Goal: Task Accomplishment & Management: Complete application form

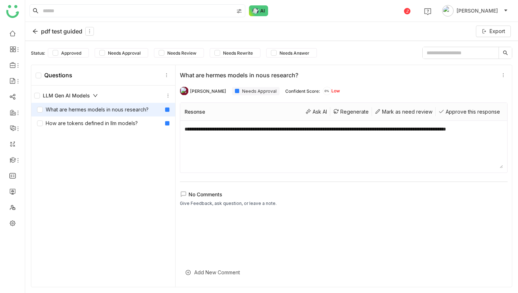
click at [45, 31] on div "pdf test guided" at bounding box center [63, 31] width 62 height 9
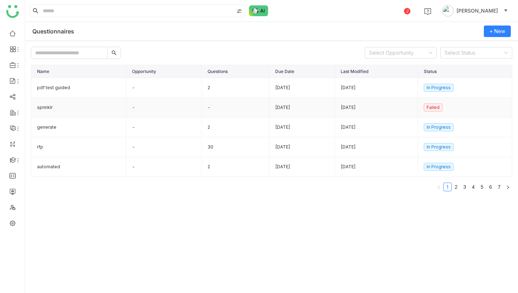
click at [202, 108] on td "-" at bounding box center [236, 108] width 68 height 20
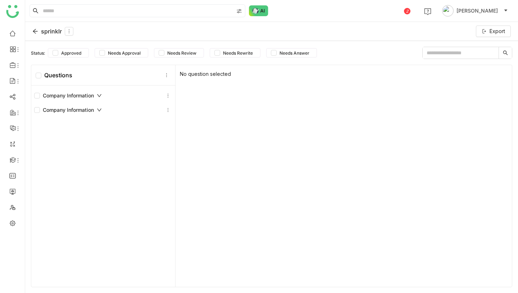
click at [48, 25] on div "sprinklr Export" at bounding box center [271, 31] width 493 height 19
click at [48, 31] on div "sprinklr" at bounding box center [52, 31] width 41 height 9
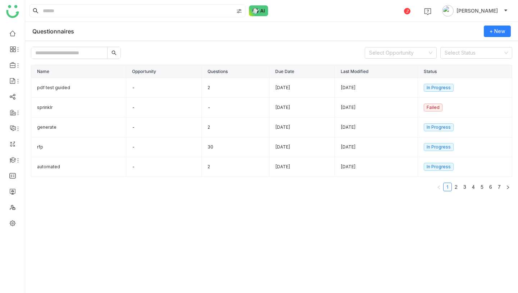
click at [224, 56] on div "Select Opportunity Select Status" at bounding box center [271, 53] width 481 height 12
click at [500, 28] on span "+ New" at bounding box center [497, 31] width 15 height 8
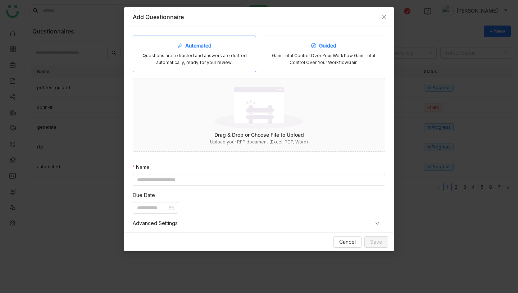
click at [270, 59] on div "Gain Total Control Over Your Workflow Gain Total Control Over Your WorkflowGain" at bounding box center [323, 60] width 111 height 14
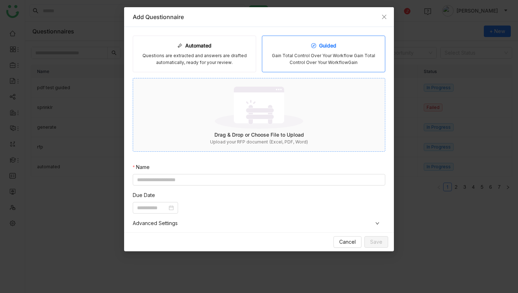
click at [260, 126] on img at bounding box center [259, 107] width 88 height 47
click at [222, 176] on div "Automated Questions are extracted and answers are drafted automatically, ready …" at bounding box center [259, 195] width 253 height 318
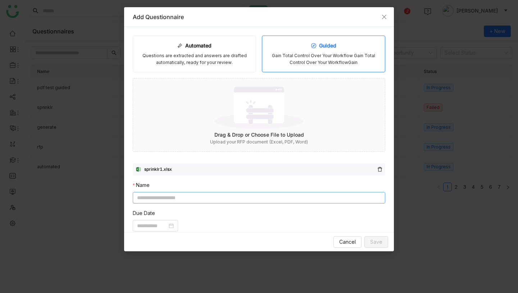
click at [220, 197] on input at bounding box center [259, 198] width 253 height 12
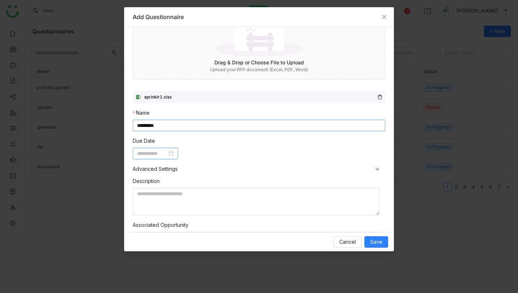
type input "*********"
click at [166, 152] on input at bounding box center [152, 154] width 30 height 8
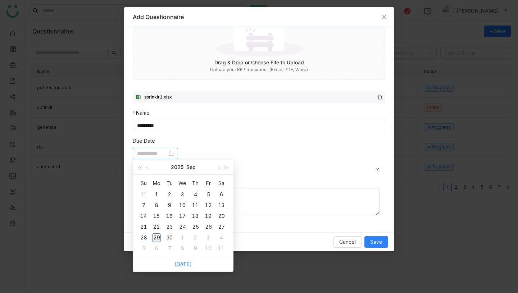
click at [158, 237] on div "29" at bounding box center [156, 237] width 9 height 9
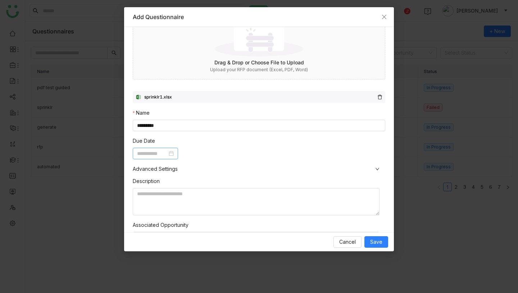
type input "**********"
click at [280, 186] on nz-form-item "Description" at bounding box center [256, 196] width 247 height 38
click at [378, 244] on span "Save" at bounding box center [376, 242] width 12 height 8
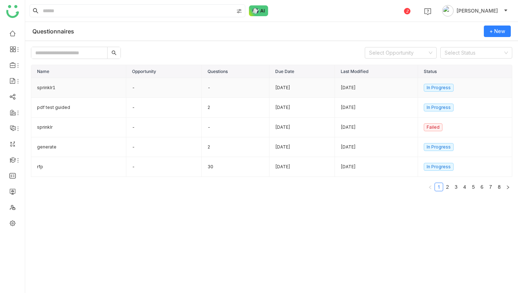
click at [131, 88] on td "-" at bounding box center [164, 88] width 76 height 20
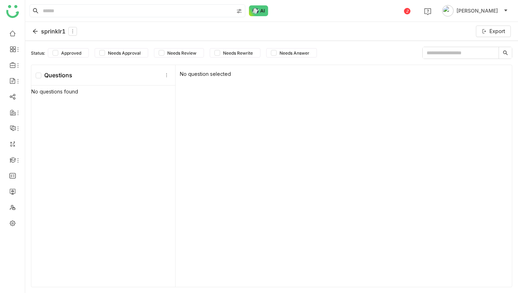
click at [58, 33] on div "sprinklr1" at bounding box center [54, 31] width 45 height 9
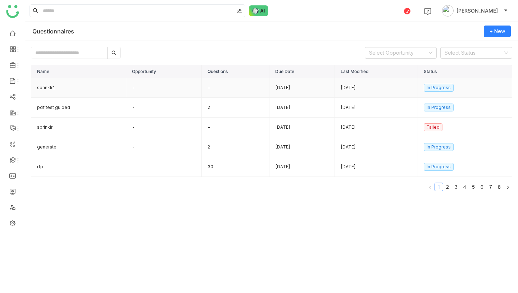
click at [177, 92] on td "-" at bounding box center [164, 88] width 76 height 20
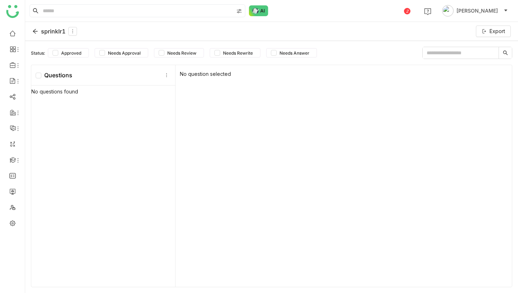
click at [49, 28] on div "sprinklr1" at bounding box center [54, 31] width 45 height 9
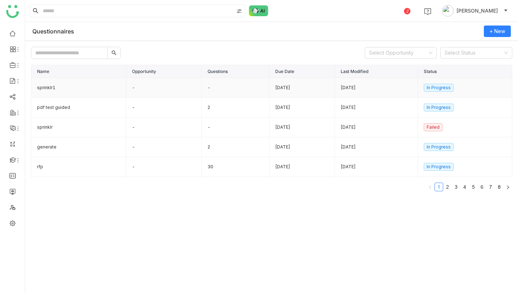
click at [202, 90] on td "-" at bounding box center [236, 88] width 68 height 20
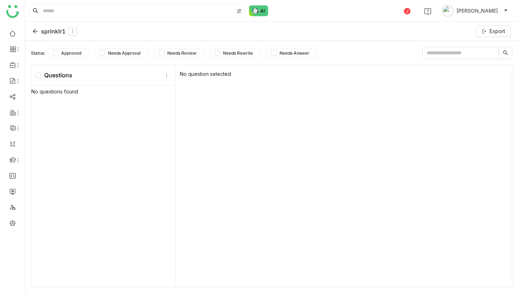
click at [104, 74] on div "Questions" at bounding box center [103, 75] width 144 height 21
click at [54, 31] on div "sprinklr1" at bounding box center [54, 31] width 45 height 9
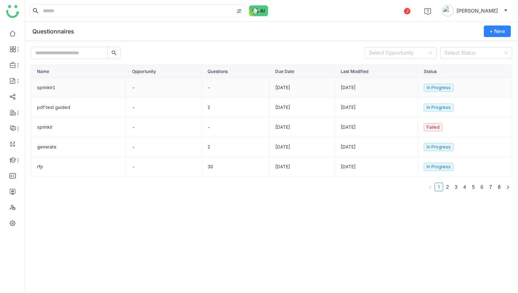
click at [85, 89] on td "sprinklr1" at bounding box center [78, 88] width 95 height 20
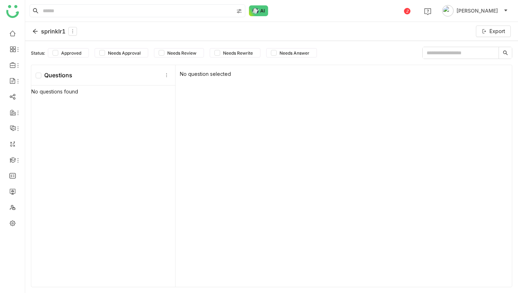
click at [47, 30] on div "sprinklr1" at bounding box center [54, 31] width 45 height 9
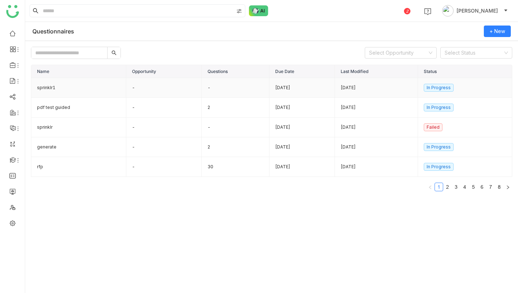
click at [92, 93] on td "sprinklr1" at bounding box center [78, 88] width 95 height 20
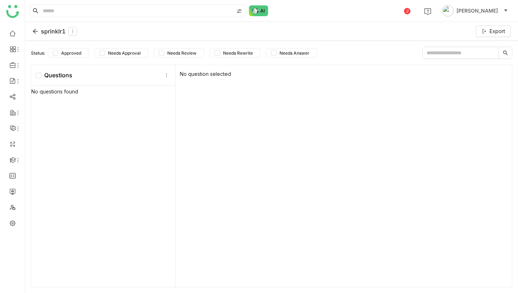
click at [203, 147] on div "No question selected" at bounding box center [344, 176] width 336 height 222
click at [41, 32] on div "sprinklr1" at bounding box center [54, 31] width 45 height 9
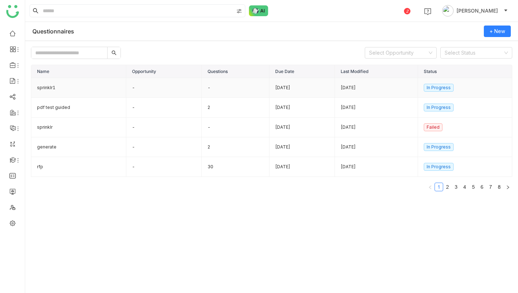
click at [68, 90] on td "sprinklr1" at bounding box center [78, 88] width 95 height 20
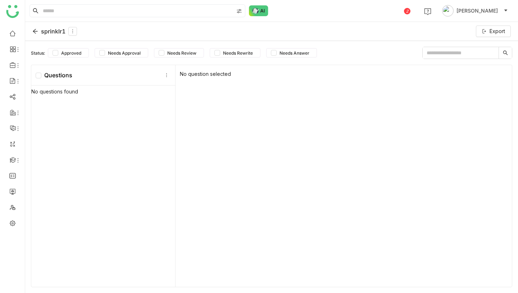
click at [55, 34] on div "sprinklr1" at bounding box center [54, 31] width 45 height 9
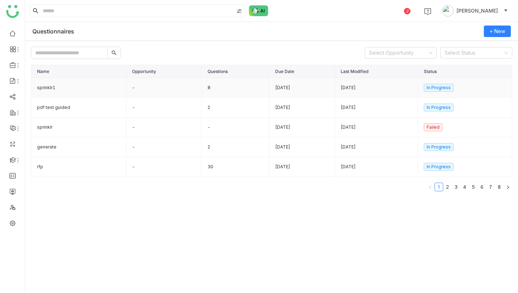
click at [210, 91] on td "8" at bounding box center [236, 88] width 68 height 20
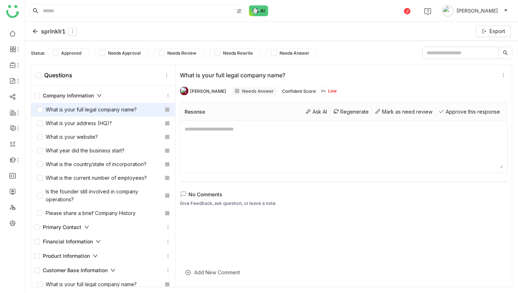
click at [46, 29] on div "sprinklr1" at bounding box center [54, 31] width 45 height 9
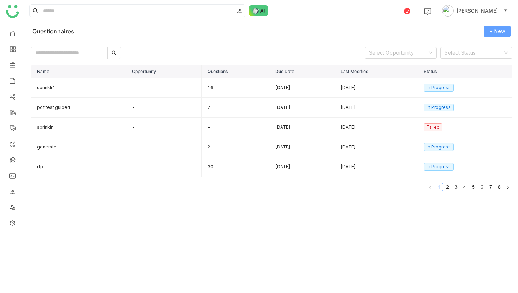
click at [499, 32] on span "+ New" at bounding box center [497, 31] width 15 height 8
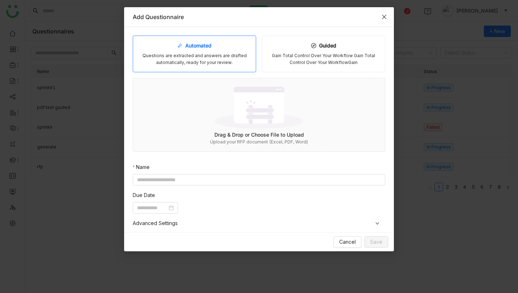
click at [383, 14] on icon "Close" at bounding box center [384, 17] width 6 height 6
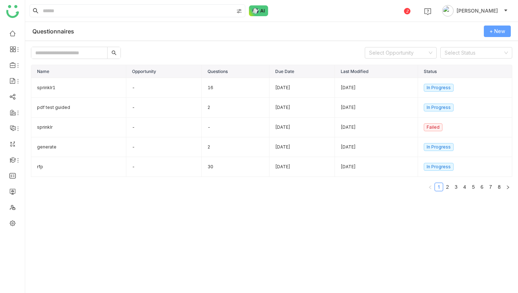
click at [493, 29] on span "+ New" at bounding box center [497, 31] width 15 height 8
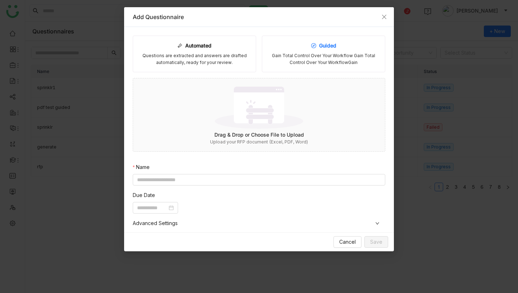
click at [272, 56] on div "Gain Total Control Over Your Workflow Gain Total Control Over Your WorkflowGain" at bounding box center [323, 60] width 111 height 14
click at [252, 112] on img at bounding box center [259, 107] width 88 height 47
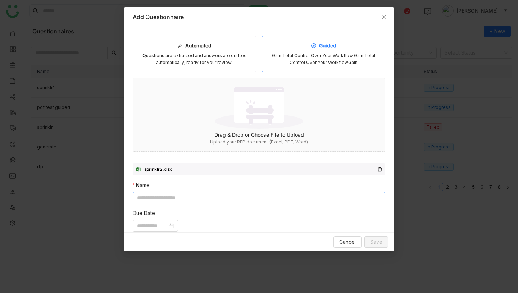
click at [212, 197] on input at bounding box center [259, 198] width 253 height 12
type input "*********"
click at [158, 228] on input at bounding box center [152, 226] width 30 height 8
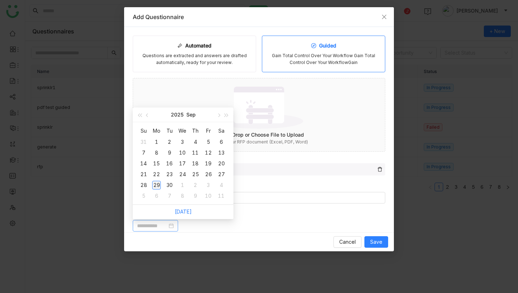
click at [154, 187] on div "29" at bounding box center [156, 185] width 9 height 9
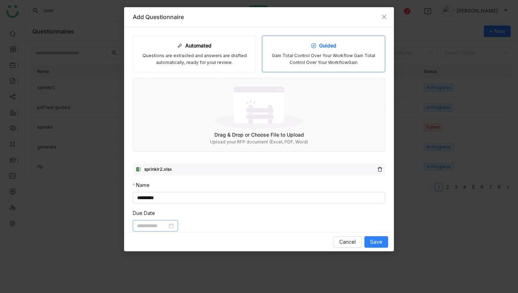
type input "**********"
click at [373, 241] on span "Save" at bounding box center [376, 242] width 12 height 8
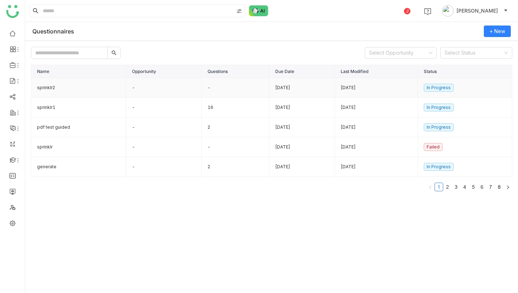
click at [141, 87] on td "-" at bounding box center [164, 88] width 76 height 20
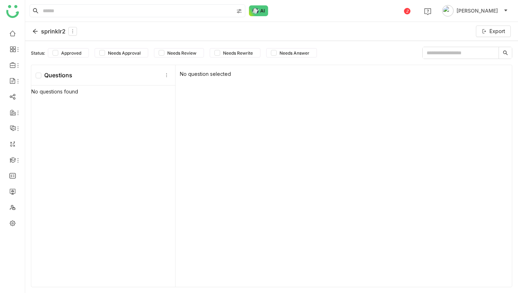
click at [56, 33] on div "sprinklr2" at bounding box center [54, 31] width 45 height 9
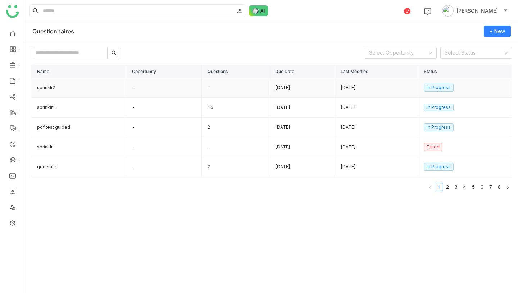
click at [71, 86] on td "sprinklr2" at bounding box center [78, 88] width 95 height 20
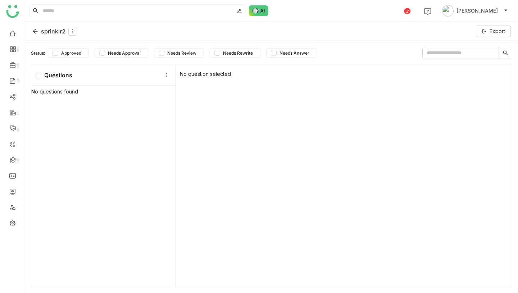
click at [58, 30] on div "sprinklr2" at bounding box center [54, 31] width 45 height 9
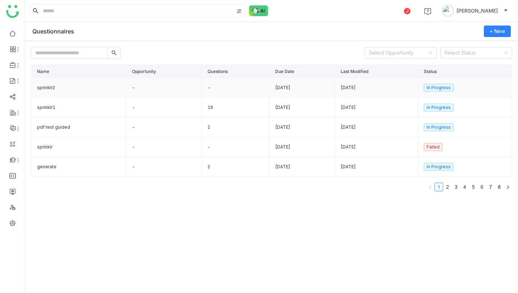
click at [91, 87] on td "sprinklr2" at bounding box center [78, 88] width 95 height 20
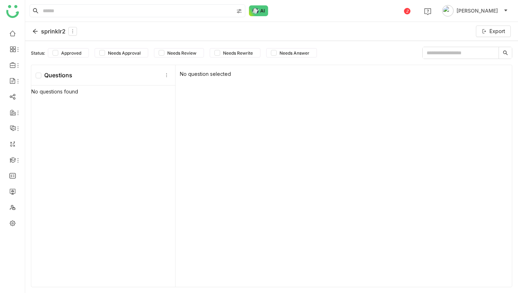
click at [59, 29] on div "sprinklr2" at bounding box center [54, 31] width 45 height 9
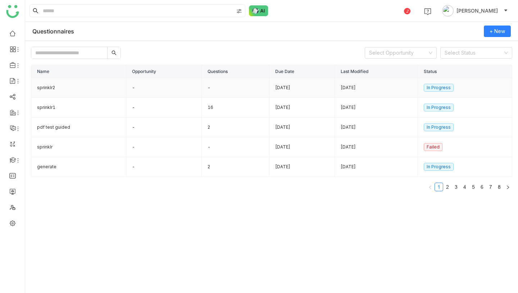
click at [131, 83] on td "-" at bounding box center [164, 88] width 76 height 20
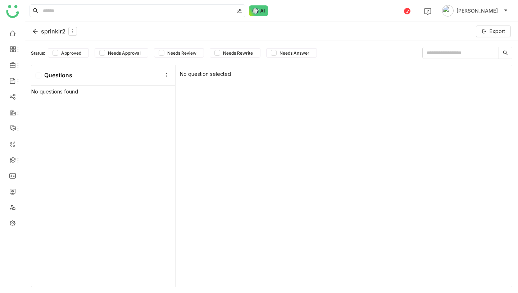
click at [57, 32] on div "sprinklr2" at bounding box center [54, 31] width 45 height 9
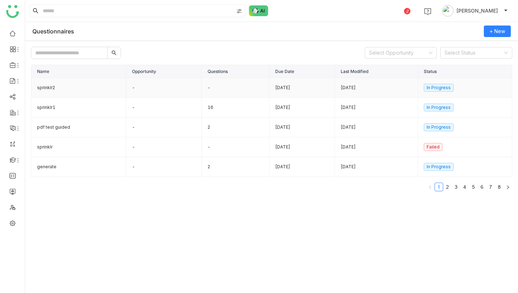
click at [171, 85] on td "-" at bounding box center [164, 88] width 76 height 20
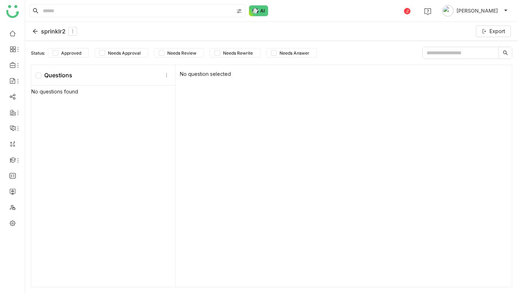
click at [51, 30] on div "sprinklr2" at bounding box center [54, 31] width 45 height 9
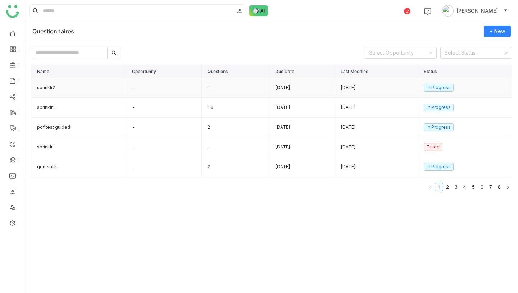
click at [162, 87] on td "-" at bounding box center [164, 88] width 76 height 20
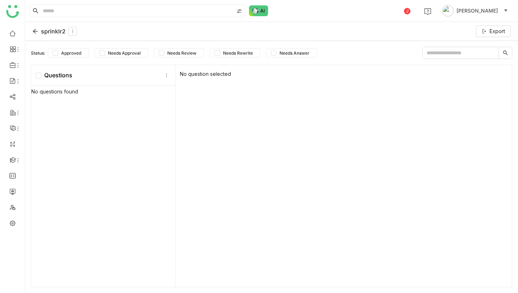
click at [51, 31] on div "sprinklr2" at bounding box center [54, 31] width 45 height 9
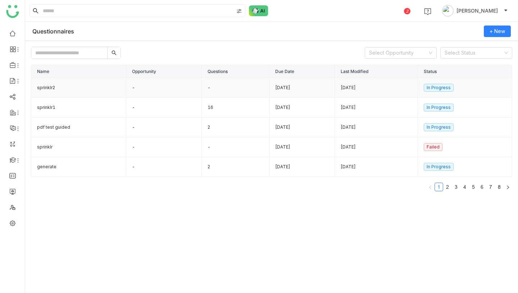
click at [232, 84] on td "-" at bounding box center [236, 88] width 68 height 20
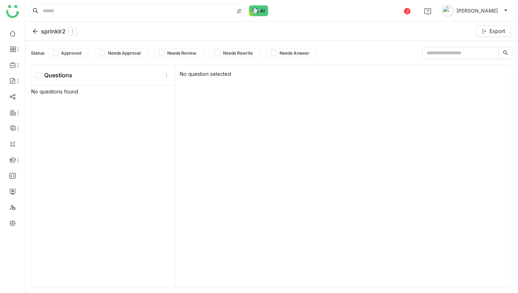
click at [48, 30] on div "sprinklr2" at bounding box center [54, 31] width 45 height 9
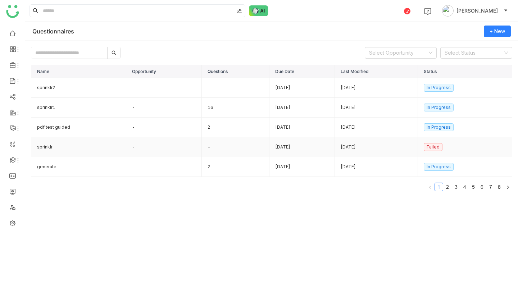
click at [81, 152] on td "sprinklr" at bounding box center [78, 147] width 95 height 20
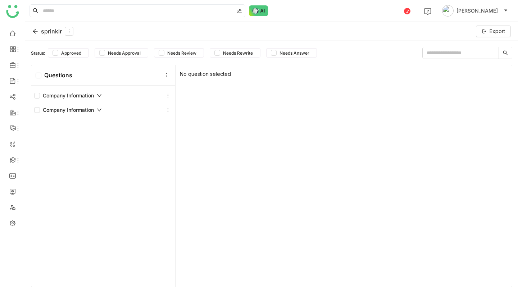
click at [49, 29] on div "sprinklr" at bounding box center [52, 31] width 41 height 9
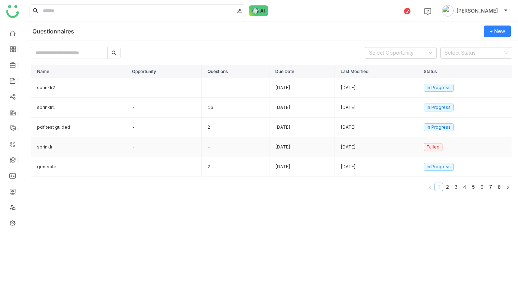
click at [74, 147] on td "sprinklr" at bounding box center [78, 147] width 95 height 20
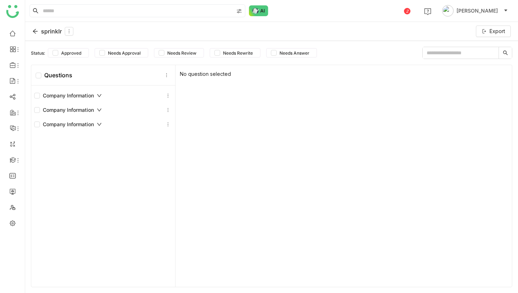
click at [98, 96] on icon at bounding box center [99, 95] width 5 height 5
click at [99, 108] on icon at bounding box center [99, 110] width 5 height 5
click at [99, 128] on div "Company Information" at bounding box center [68, 125] width 68 height 8
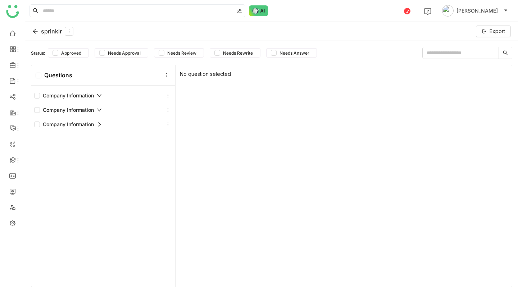
click at [99, 128] on div "Company Information" at bounding box center [68, 125] width 68 height 8
click at [45, 34] on div "sprinklr" at bounding box center [52, 31] width 41 height 9
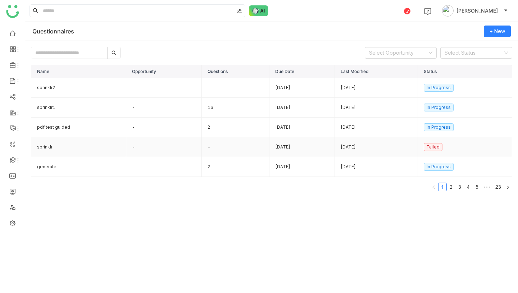
click at [85, 147] on td "sprinklr" at bounding box center [78, 147] width 95 height 20
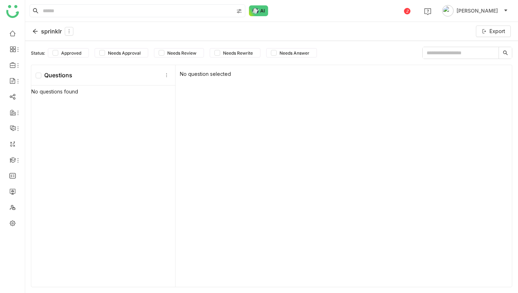
click at [49, 33] on div "sprinklr" at bounding box center [52, 31] width 41 height 9
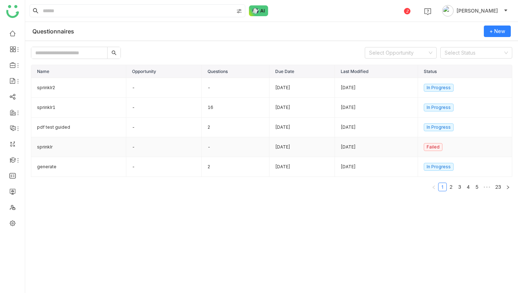
click at [92, 150] on td "sprinklr" at bounding box center [78, 147] width 95 height 20
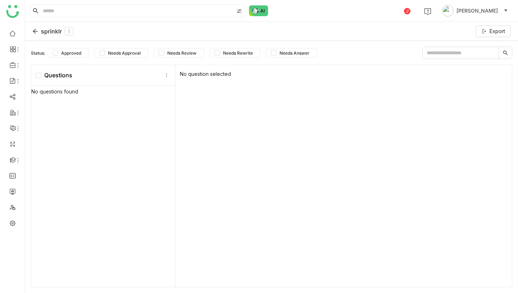
click at [51, 33] on div "sprinklr" at bounding box center [52, 31] width 41 height 9
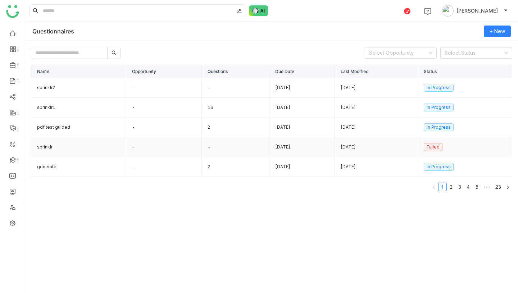
click at [73, 148] on td "sprinklr" at bounding box center [78, 147] width 95 height 20
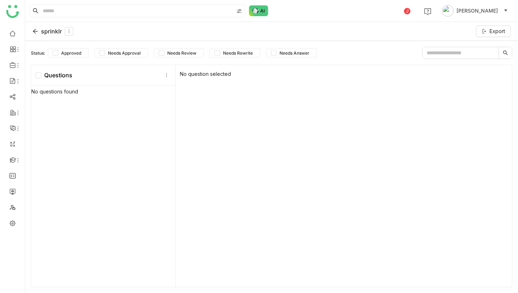
click at [52, 32] on div "sprinklr" at bounding box center [52, 31] width 41 height 9
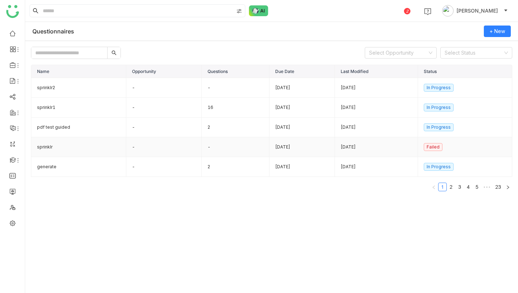
click at [93, 146] on td "sprinklr" at bounding box center [78, 147] width 95 height 20
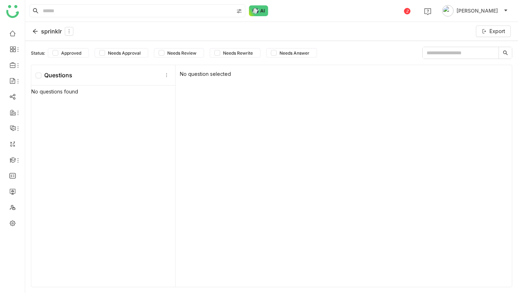
click at [49, 26] on div "sprinklr Export" at bounding box center [271, 31] width 493 height 19
click at [49, 29] on div "sprinklr" at bounding box center [52, 31] width 41 height 9
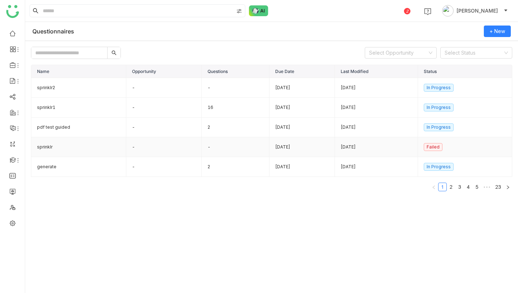
click at [59, 149] on td "sprinklr" at bounding box center [78, 147] width 95 height 20
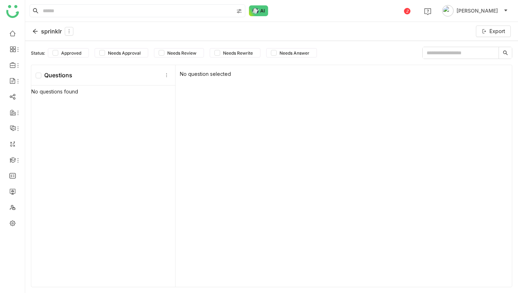
click at [50, 31] on div "sprinklr" at bounding box center [52, 31] width 41 height 9
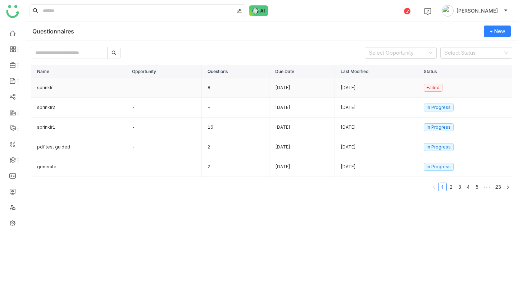
click at [202, 89] on td "8" at bounding box center [236, 88] width 68 height 20
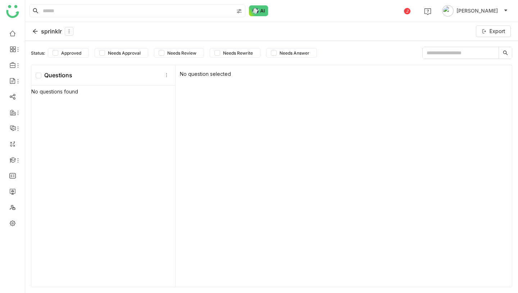
click at [44, 29] on div "sprinklr" at bounding box center [52, 31] width 41 height 9
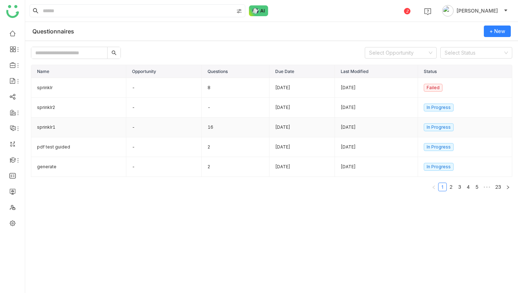
click at [69, 130] on td "sprinklr1" at bounding box center [78, 128] width 95 height 20
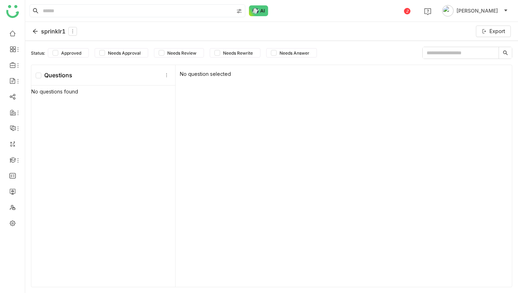
click at [47, 29] on div "sprinklr1" at bounding box center [54, 31] width 45 height 9
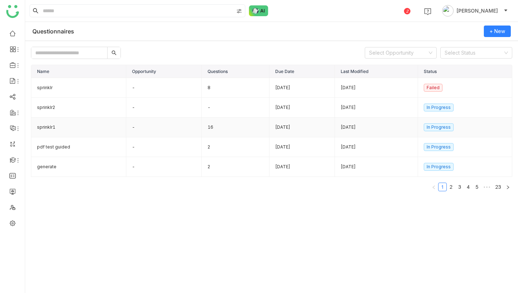
click at [94, 133] on td "sprinklr1" at bounding box center [78, 128] width 95 height 20
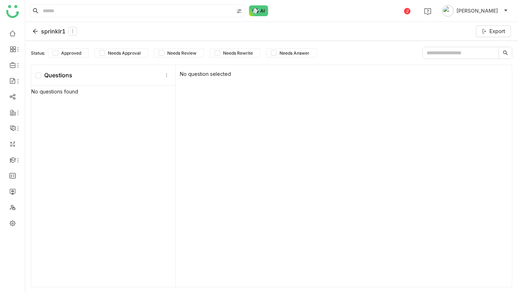
click at [55, 31] on div "sprinklr1" at bounding box center [54, 31] width 45 height 9
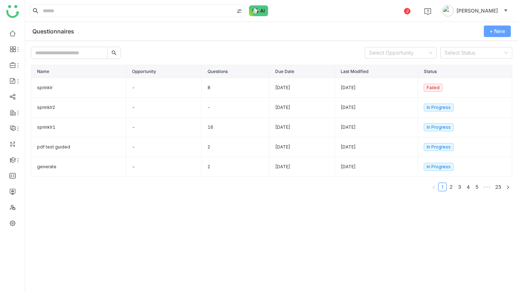
click at [490, 33] on span "+ New" at bounding box center [497, 31] width 15 height 8
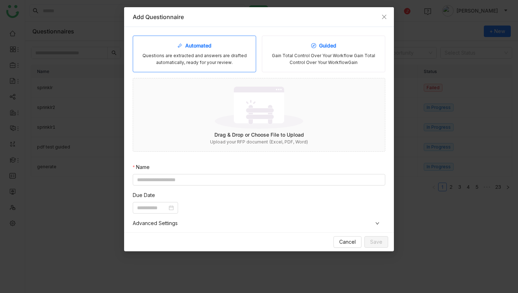
click at [295, 51] on div "Guided Gain Total Control Over Your Workflow Gain Total Control Over Your Workf…" at bounding box center [323, 54] width 123 height 37
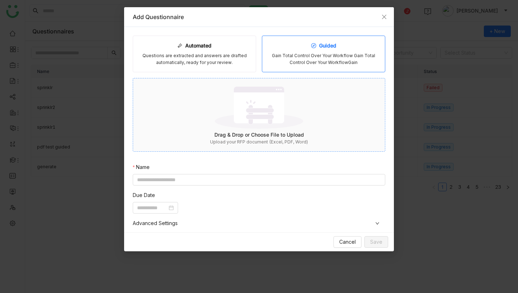
click at [266, 128] on img at bounding box center [259, 107] width 88 height 47
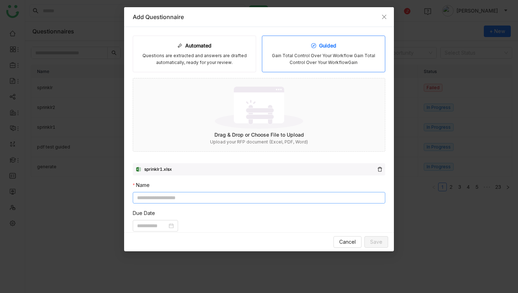
click at [256, 197] on input at bounding box center [259, 198] width 253 height 12
type input "*********"
click at [156, 224] on input at bounding box center [152, 226] width 30 height 8
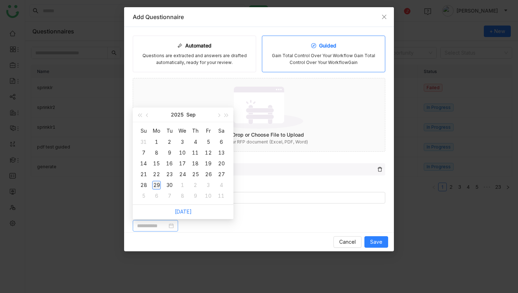
click at [157, 185] on div "29" at bounding box center [156, 185] width 9 height 9
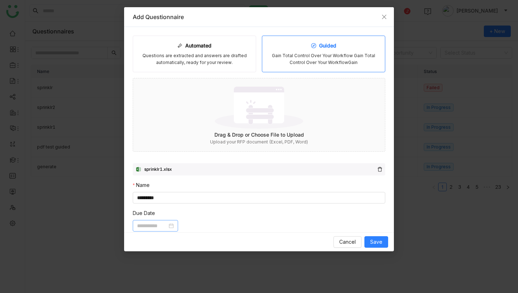
type input "**********"
click at [373, 242] on span "Save" at bounding box center [376, 242] width 12 height 8
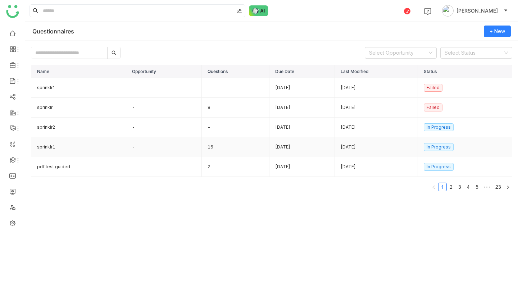
click at [144, 150] on td "-" at bounding box center [164, 147] width 76 height 20
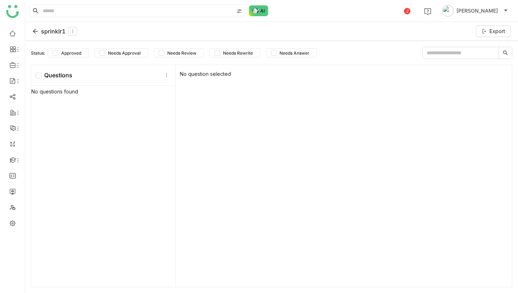
click at [45, 31] on div "sprinklr1" at bounding box center [54, 31] width 45 height 9
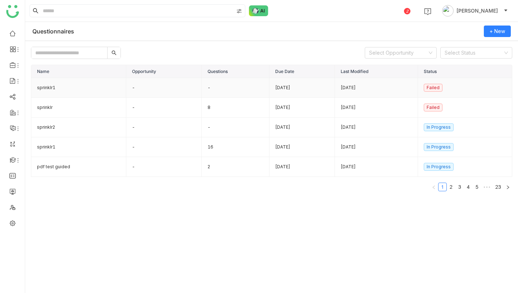
click at [133, 91] on td "-" at bounding box center [164, 88] width 76 height 20
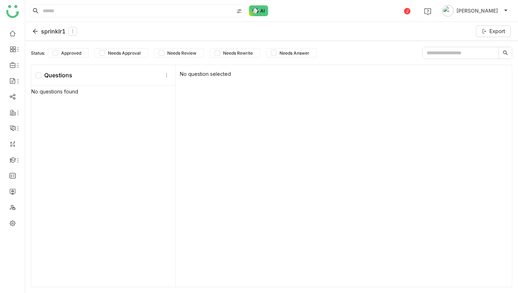
click at [49, 34] on div "sprinklr1" at bounding box center [54, 31] width 45 height 9
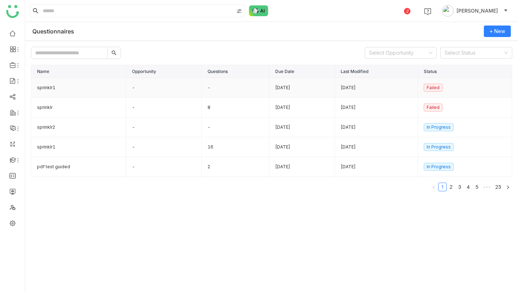
click at [151, 90] on td "-" at bounding box center [164, 88] width 76 height 20
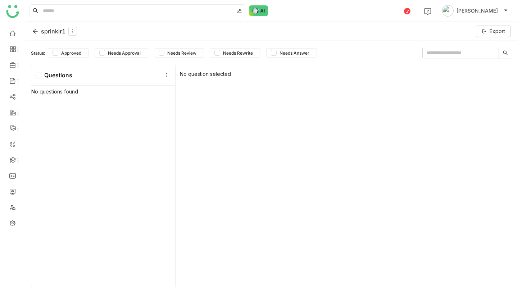
click at [49, 32] on div "sprinklr1" at bounding box center [54, 31] width 45 height 9
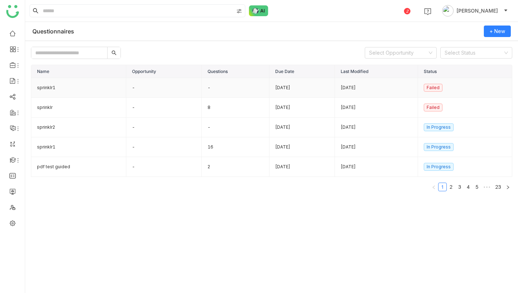
click at [141, 84] on td "-" at bounding box center [164, 88] width 76 height 20
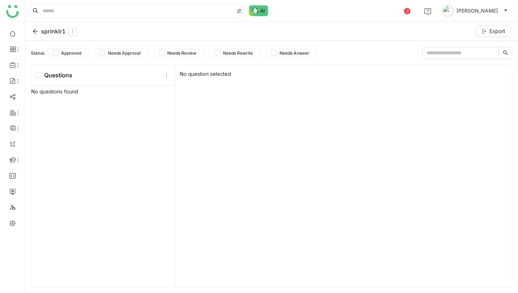
click at [49, 29] on div "sprinklr1" at bounding box center [54, 31] width 45 height 9
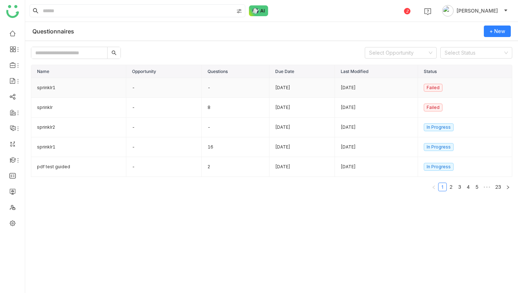
click at [144, 90] on td "-" at bounding box center [164, 88] width 76 height 20
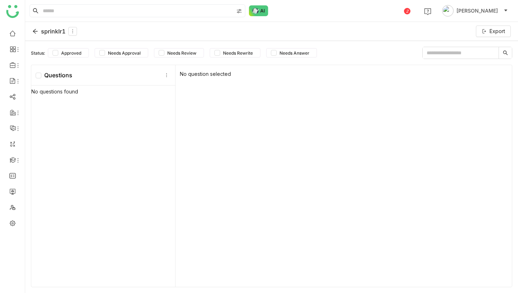
click at [57, 31] on div "sprinklr1" at bounding box center [54, 31] width 45 height 9
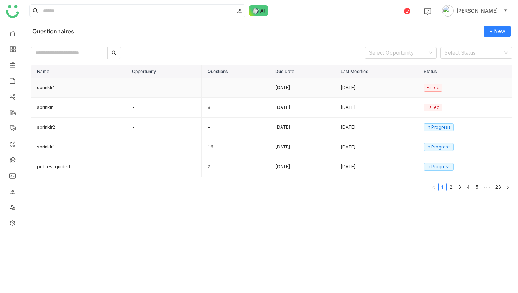
click at [224, 89] on td "-" at bounding box center [236, 88] width 68 height 20
